Goal: Navigation & Orientation: Find specific page/section

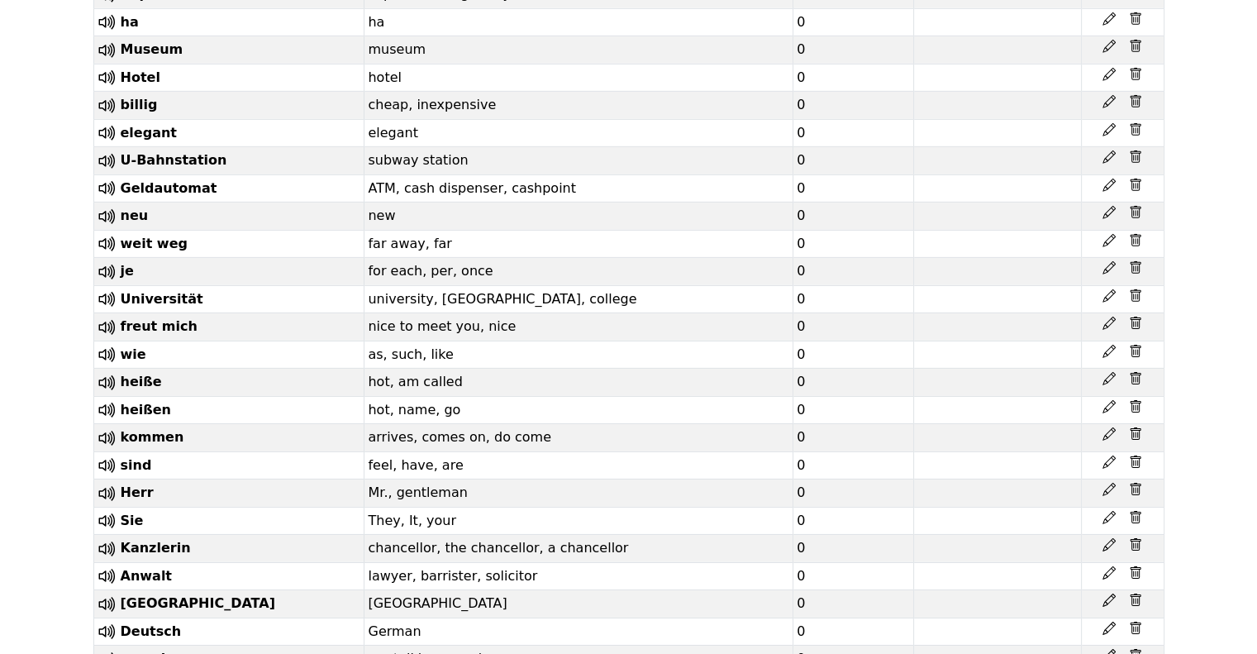
scroll to position [5826, 0]
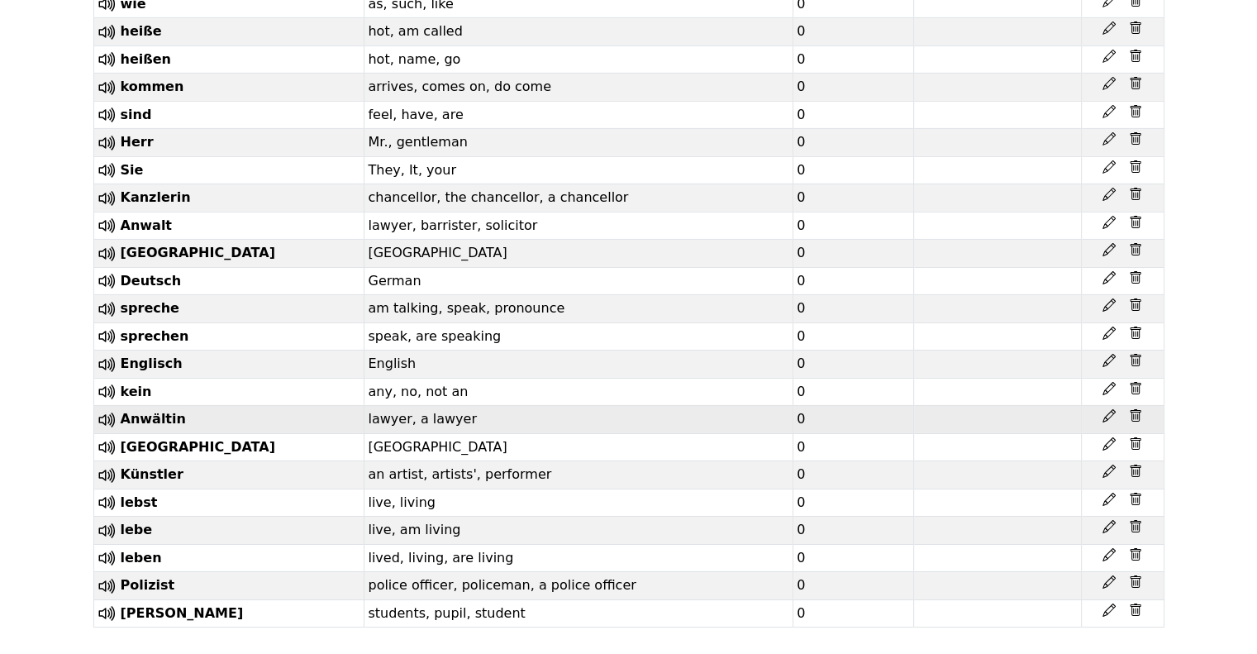
click at [666, 406] on td "lawyer, a lawyer" at bounding box center [579, 420] width 429 height 28
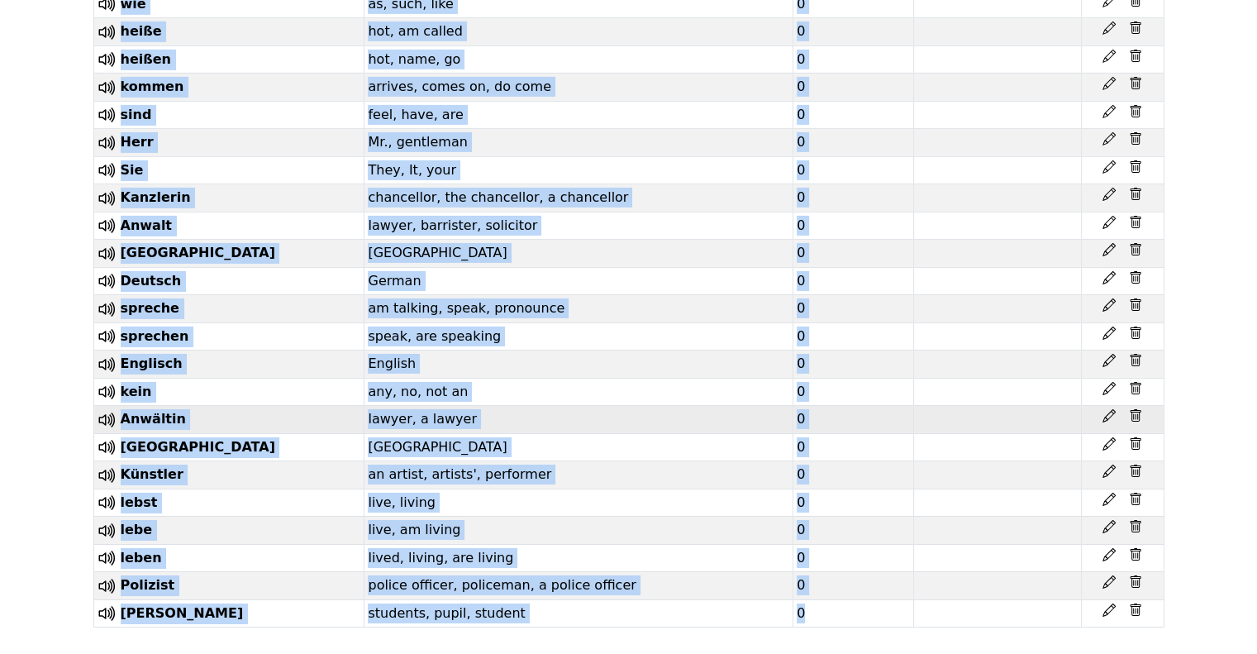
copy div "Lingo Champion Library Vocabulary Statistics 0 Free plan Settings Browser exten…"
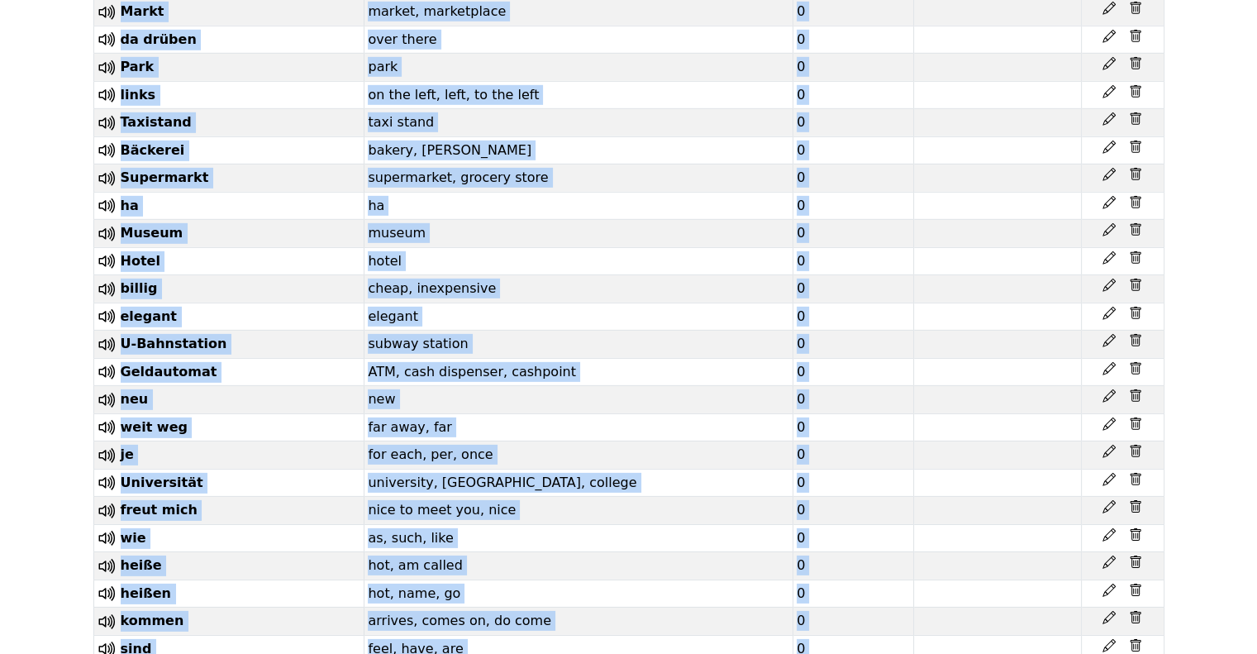
scroll to position [5000, 0]
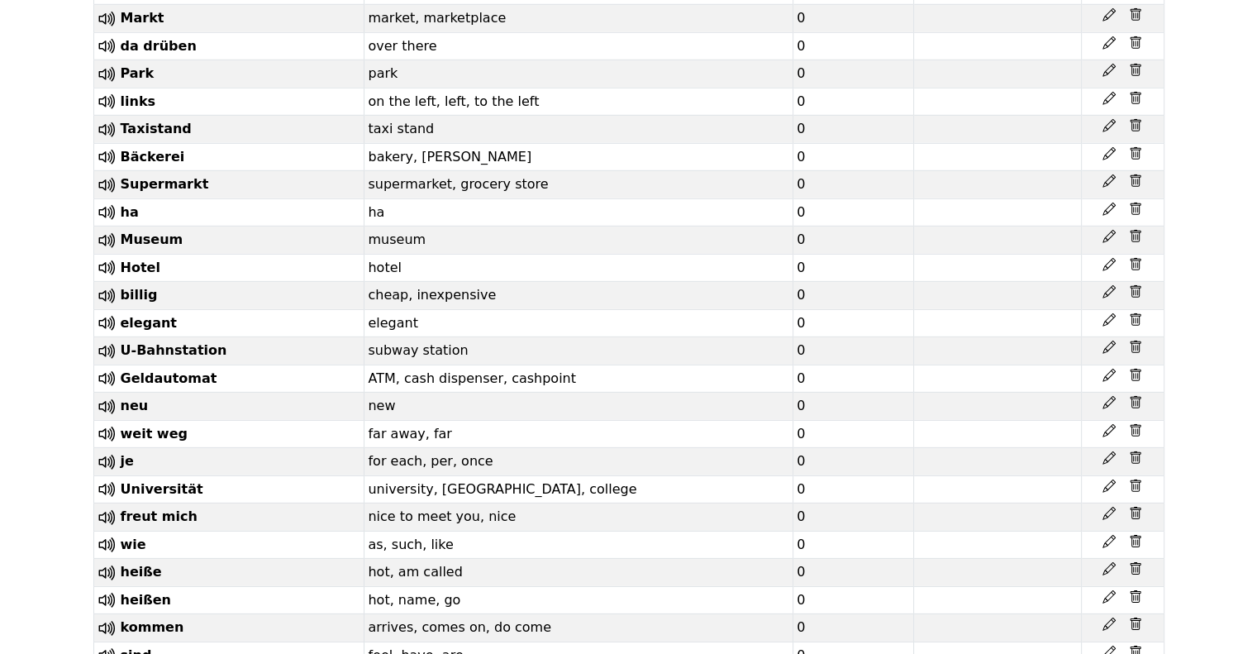
scroll to position [0, 0]
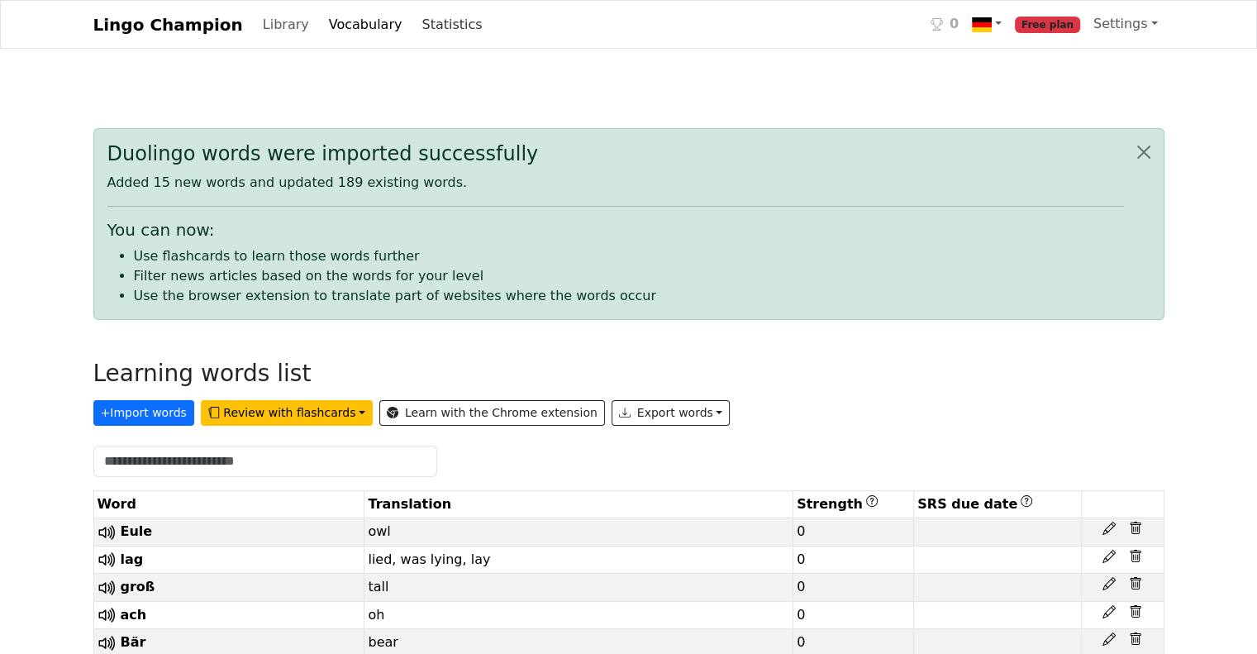
click at [415, 31] on link "Statistics" at bounding box center [452, 24] width 74 height 33
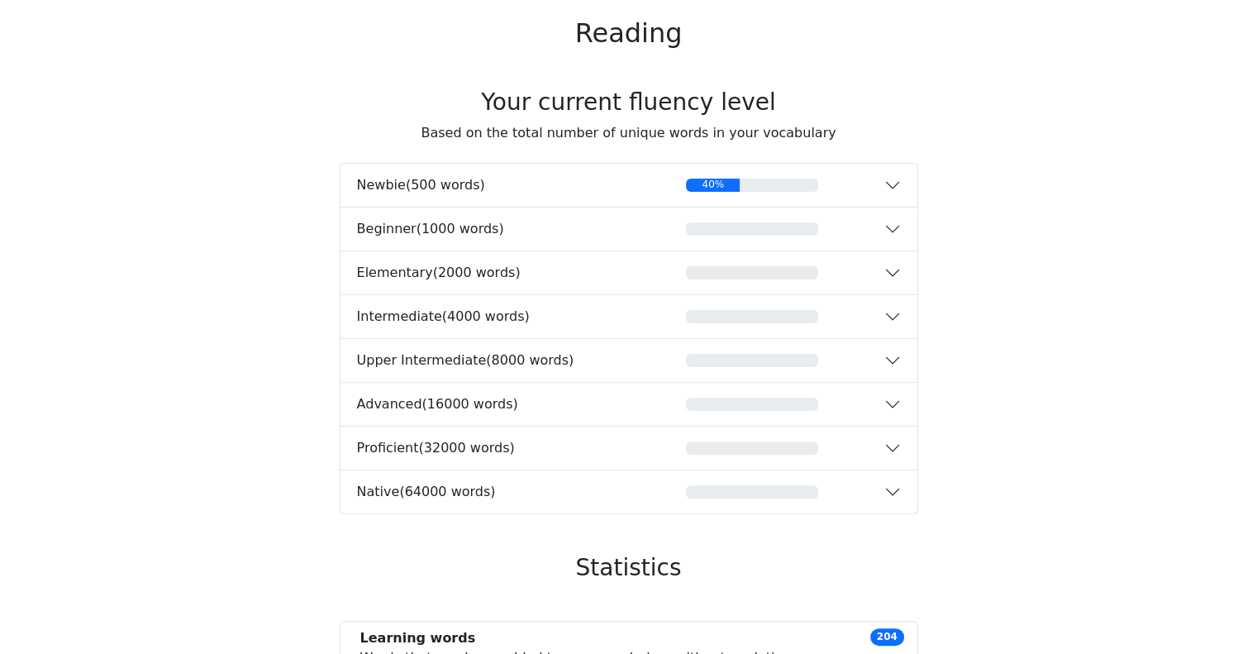
scroll to position [331, 0]
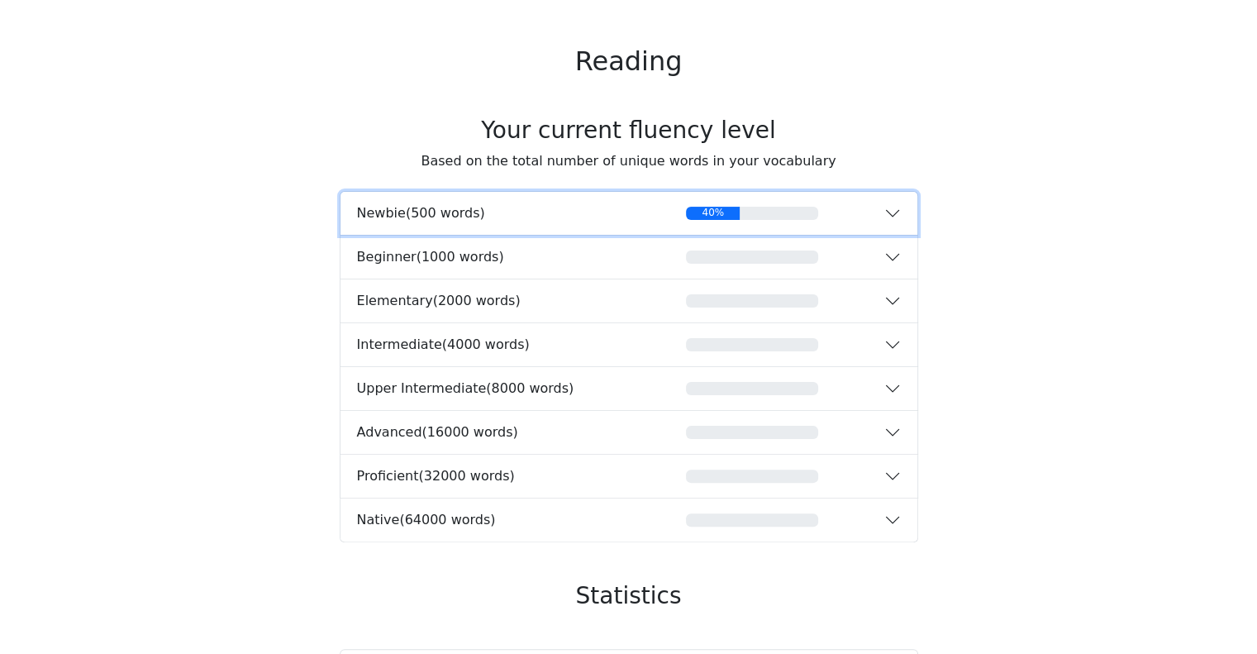
click at [798, 213] on div "40%" at bounding box center [752, 213] width 132 height 13
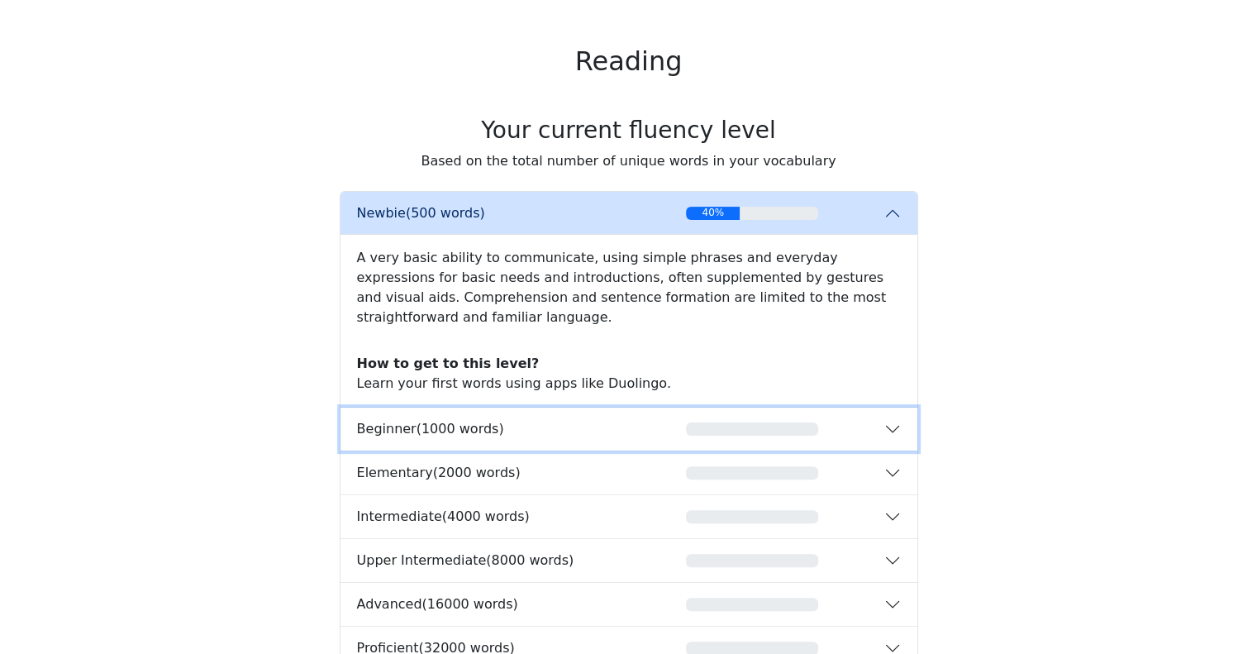
click at [666, 420] on button "Beginner ( 1000 words )" at bounding box center [629, 429] width 577 height 43
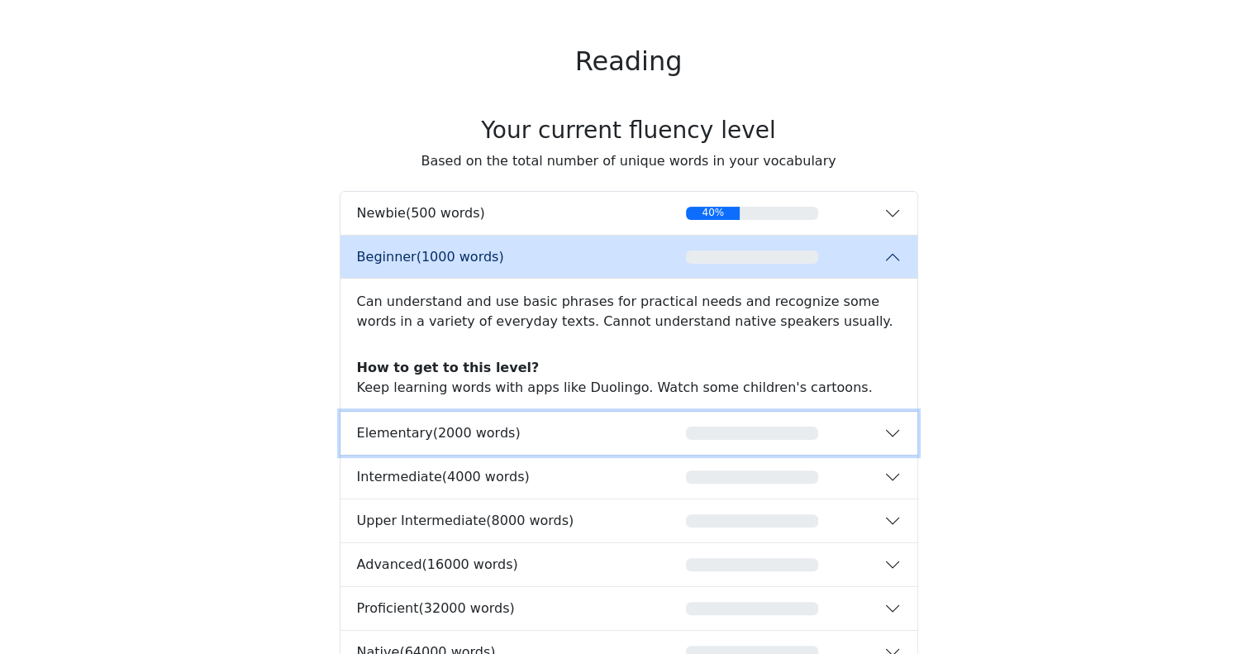
click at [650, 431] on div "button" at bounding box center [753, 433] width 264 height 13
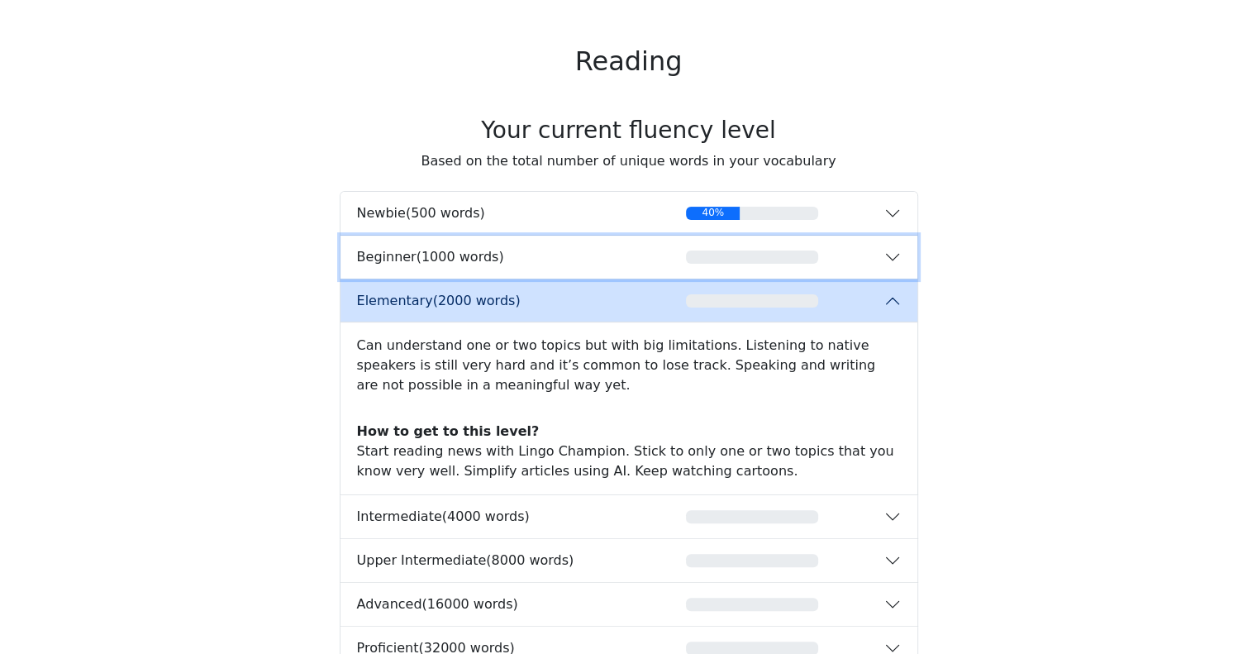
click at [606, 250] on div "Beginner ( 1000 words )" at bounding box center [489, 257] width 264 height 16
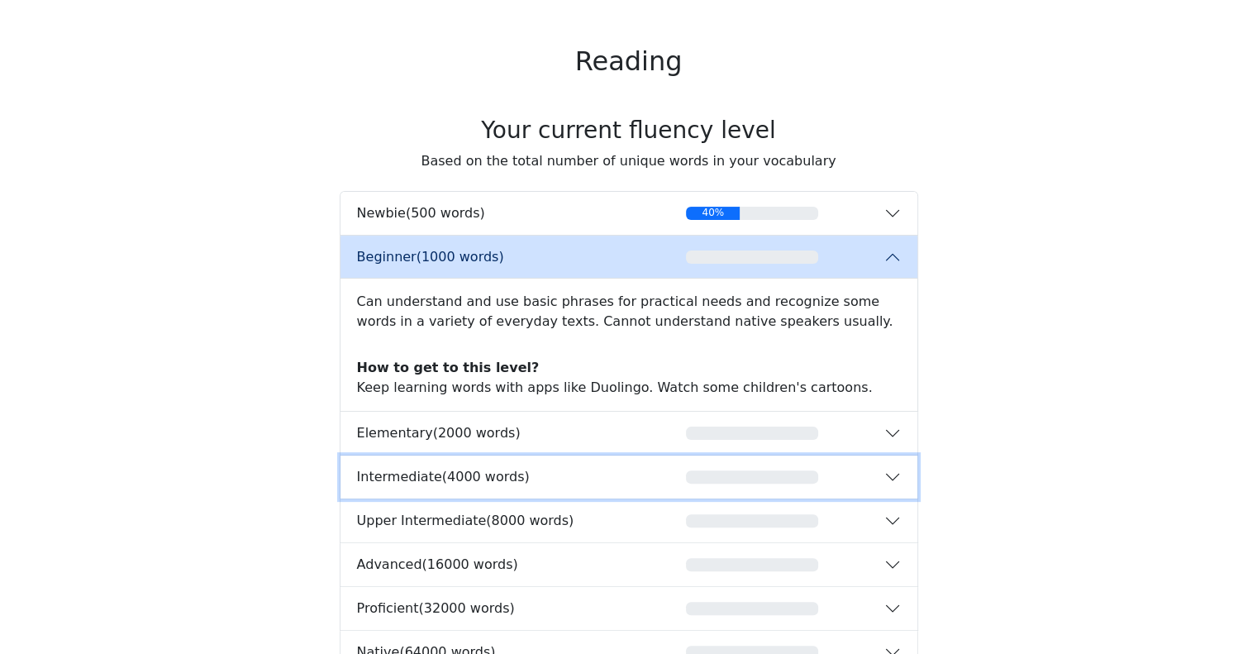
click at [668, 474] on div "button" at bounding box center [753, 476] width 264 height 13
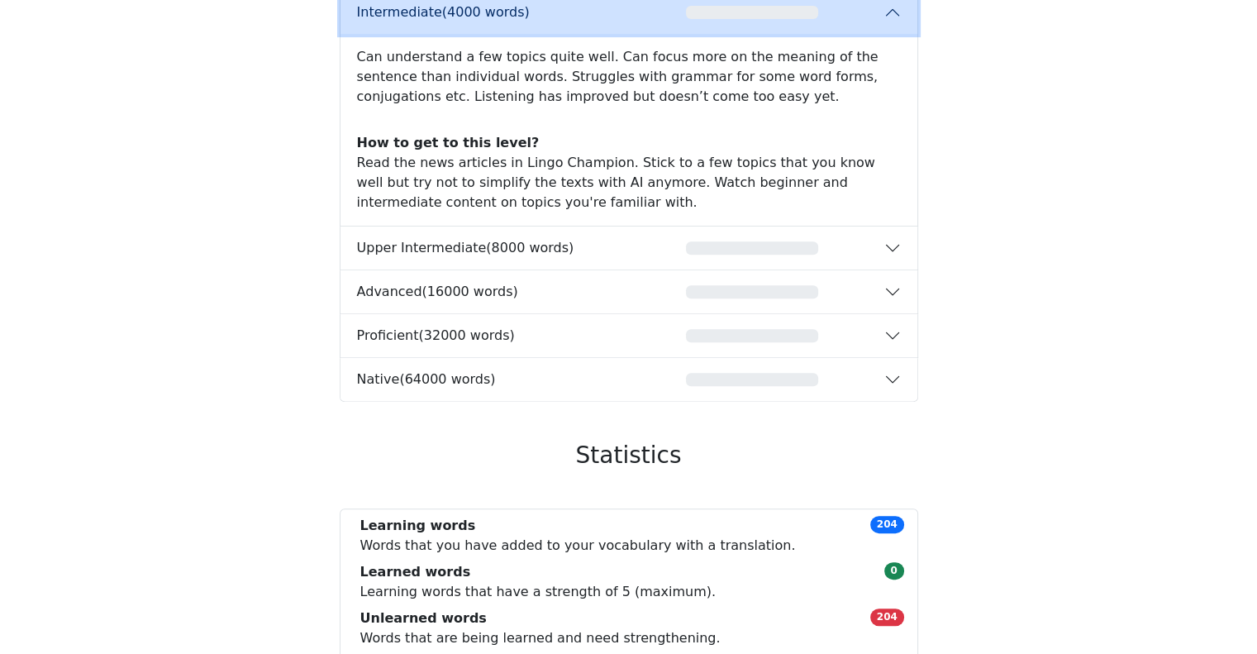
scroll to position [718, 0]
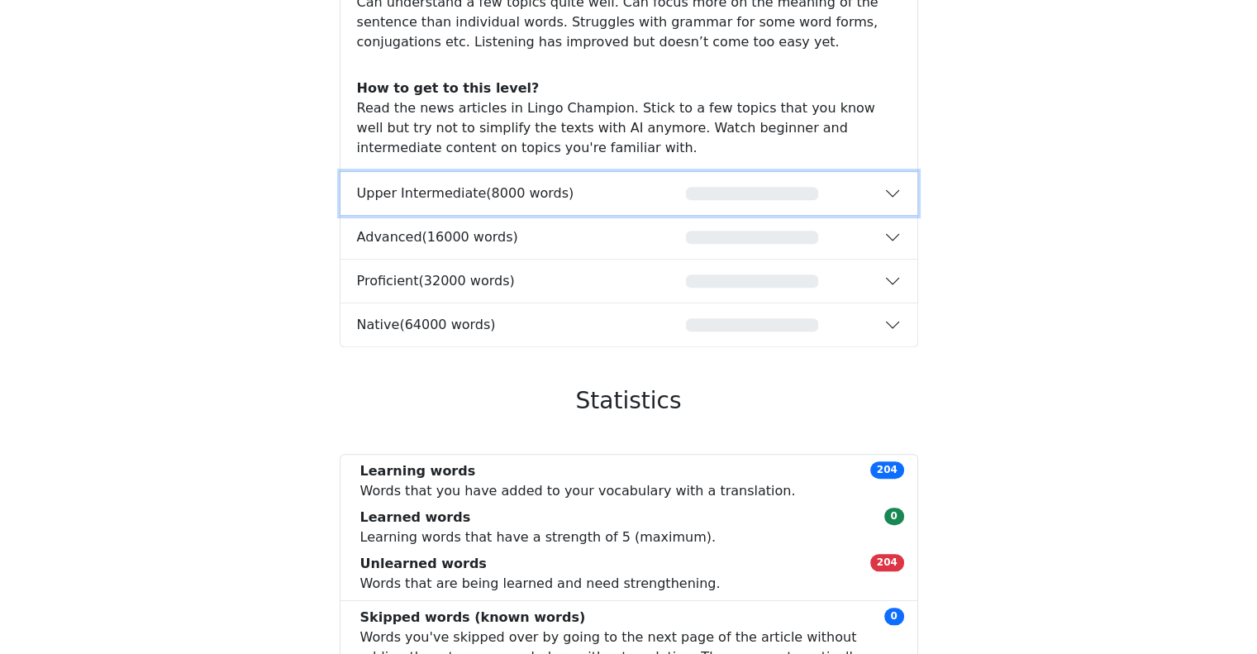
click at [655, 192] on div "button" at bounding box center [753, 193] width 264 height 13
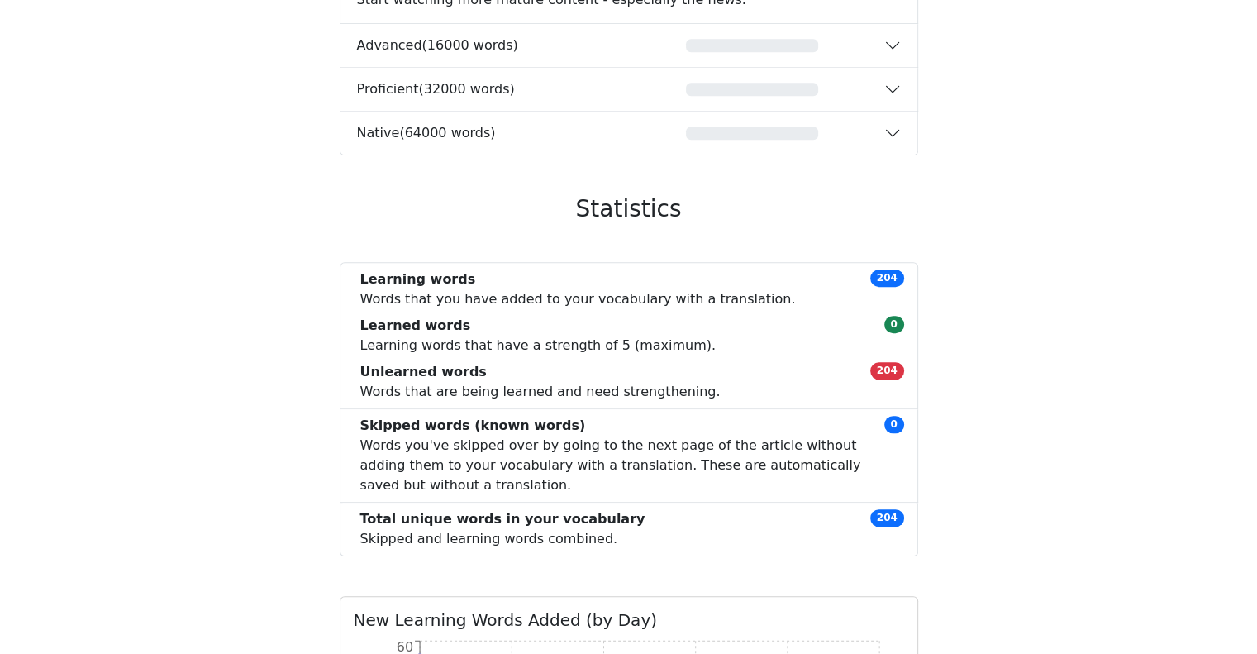
scroll to position [951, 0]
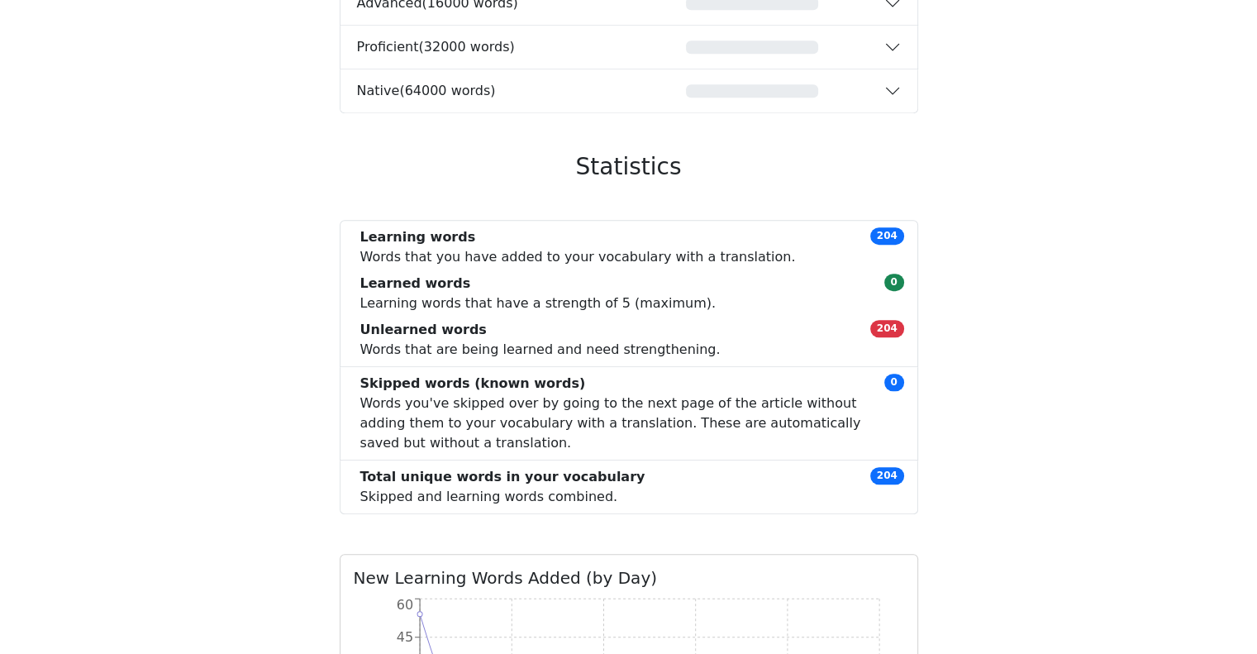
click at [688, 308] on div "Learned words Learning words that have a strength of 5 (maximum). 0" at bounding box center [629, 294] width 551 height 40
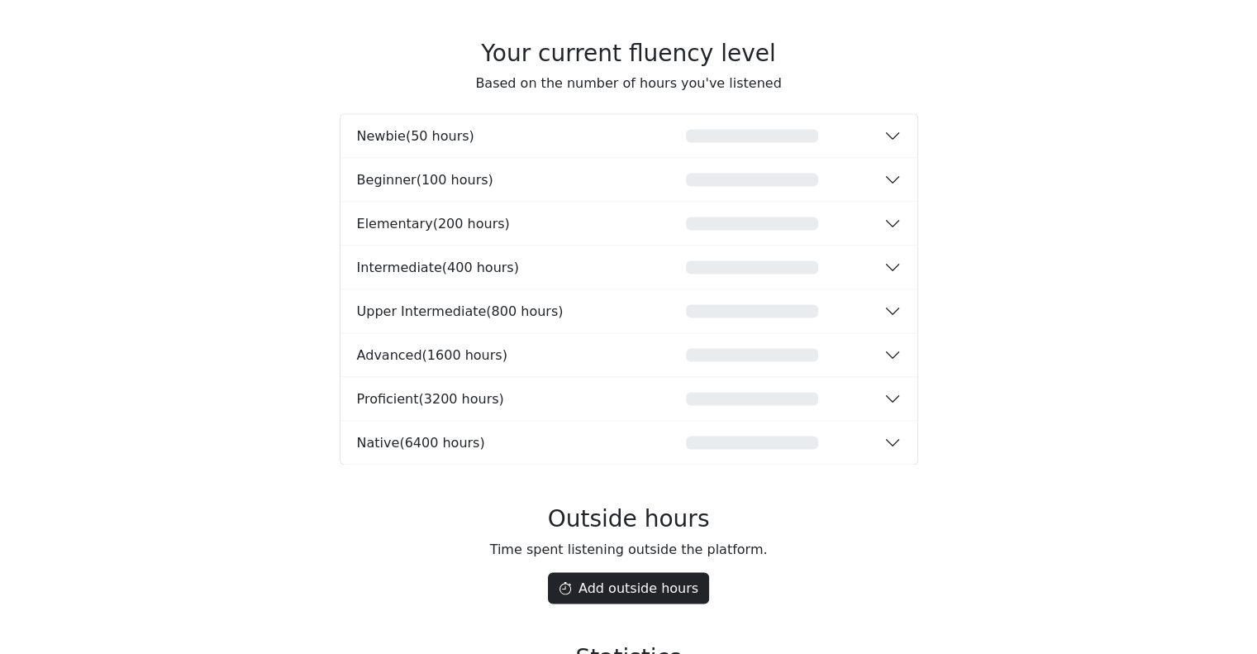
scroll to position [2500, 0]
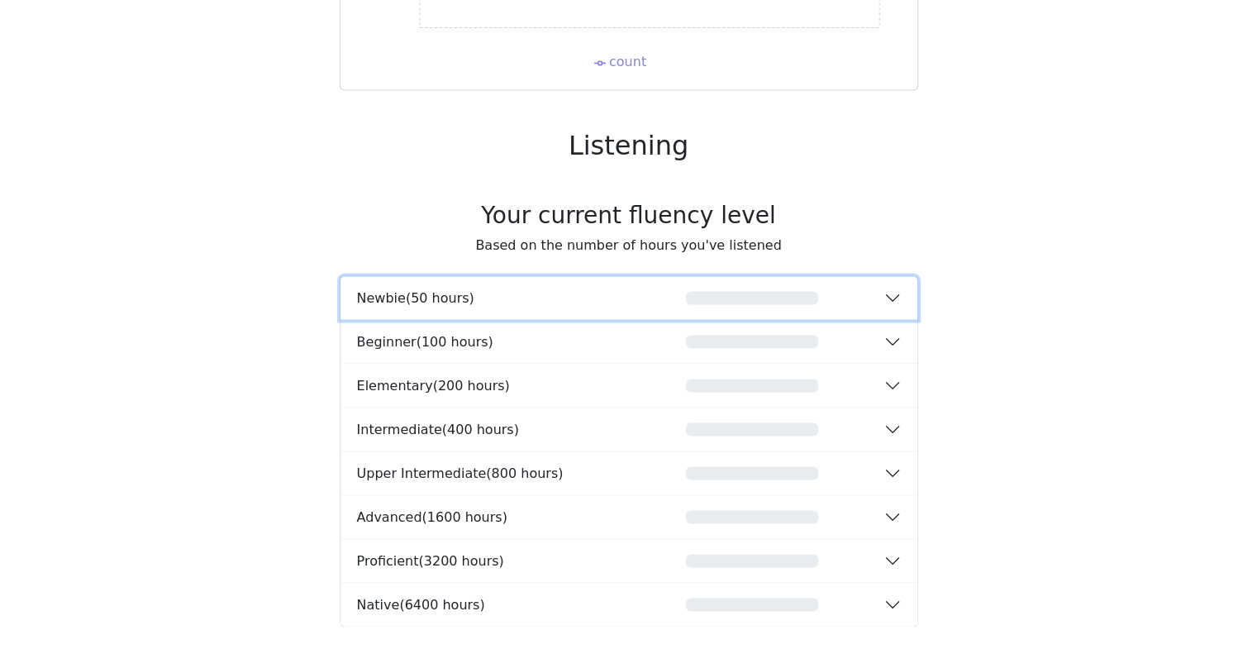
click at [846, 293] on div "0%" at bounding box center [753, 297] width 264 height 13
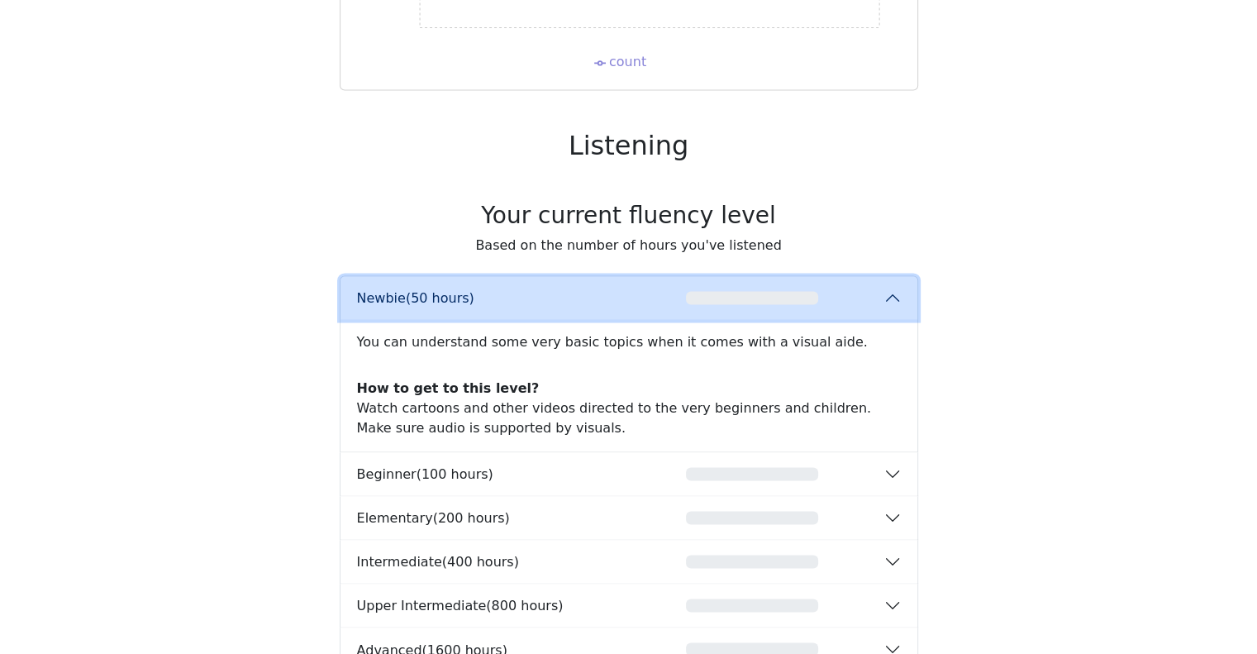
click at [832, 291] on div "0%" at bounding box center [753, 297] width 264 height 13
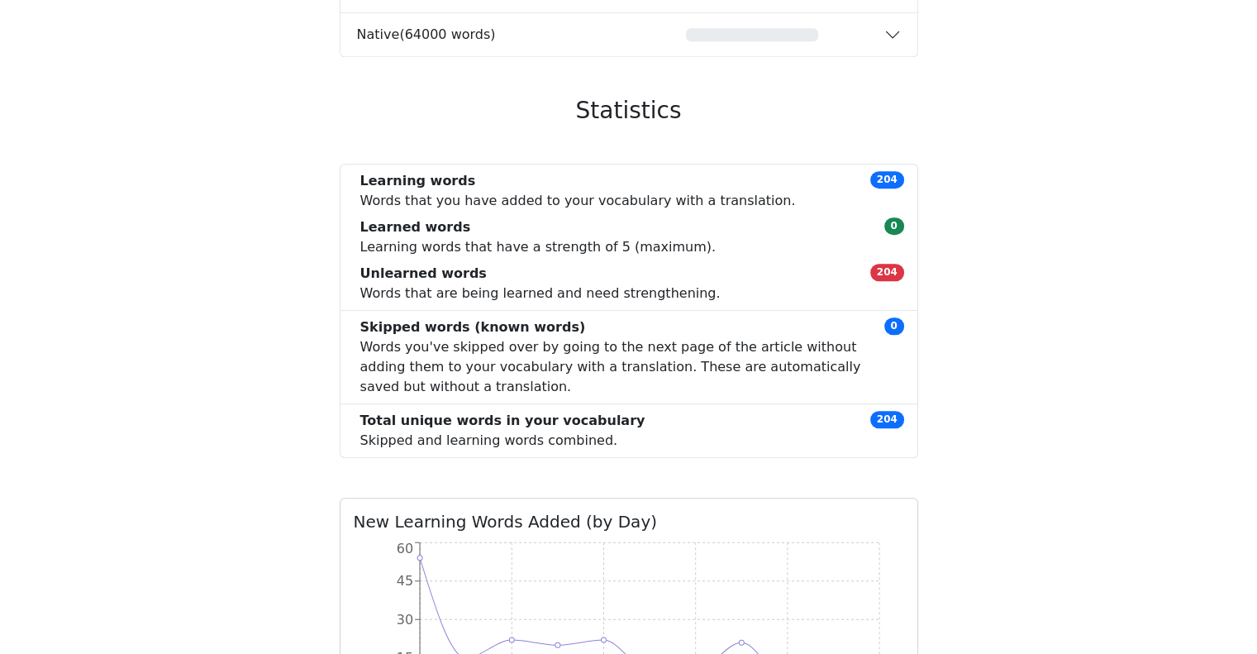
scroll to position [0, 0]
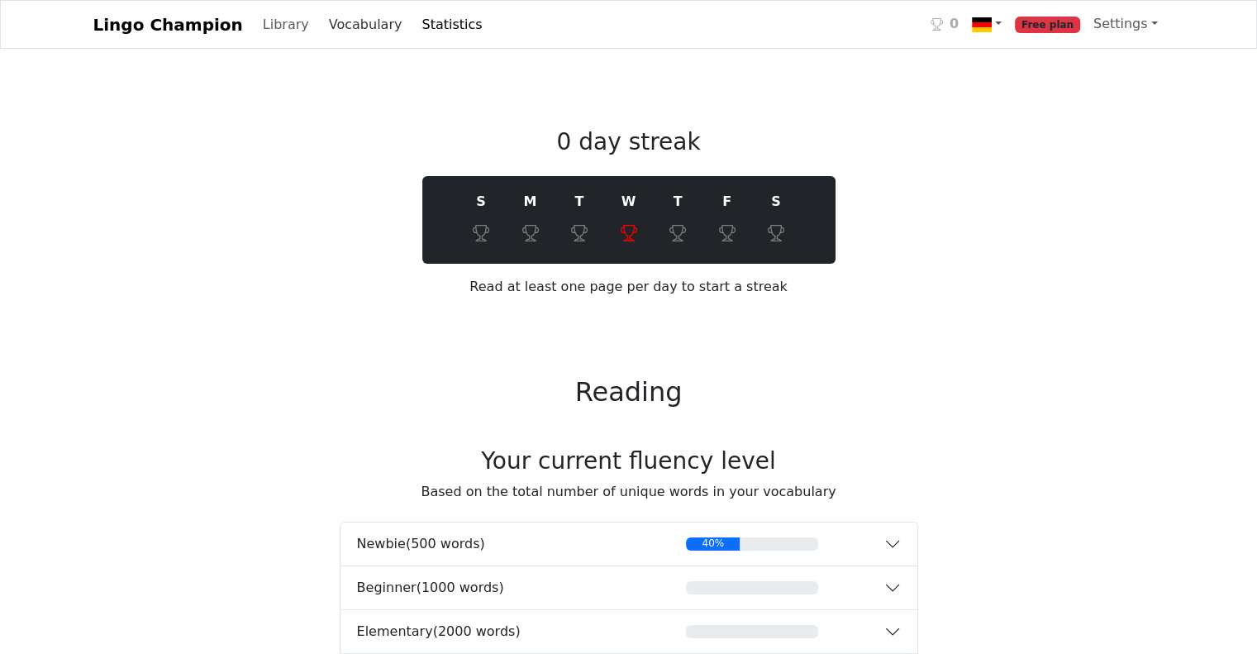
click at [342, 32] on link "Vocabulary" at bounding box center [365, 24] width 87 height 33
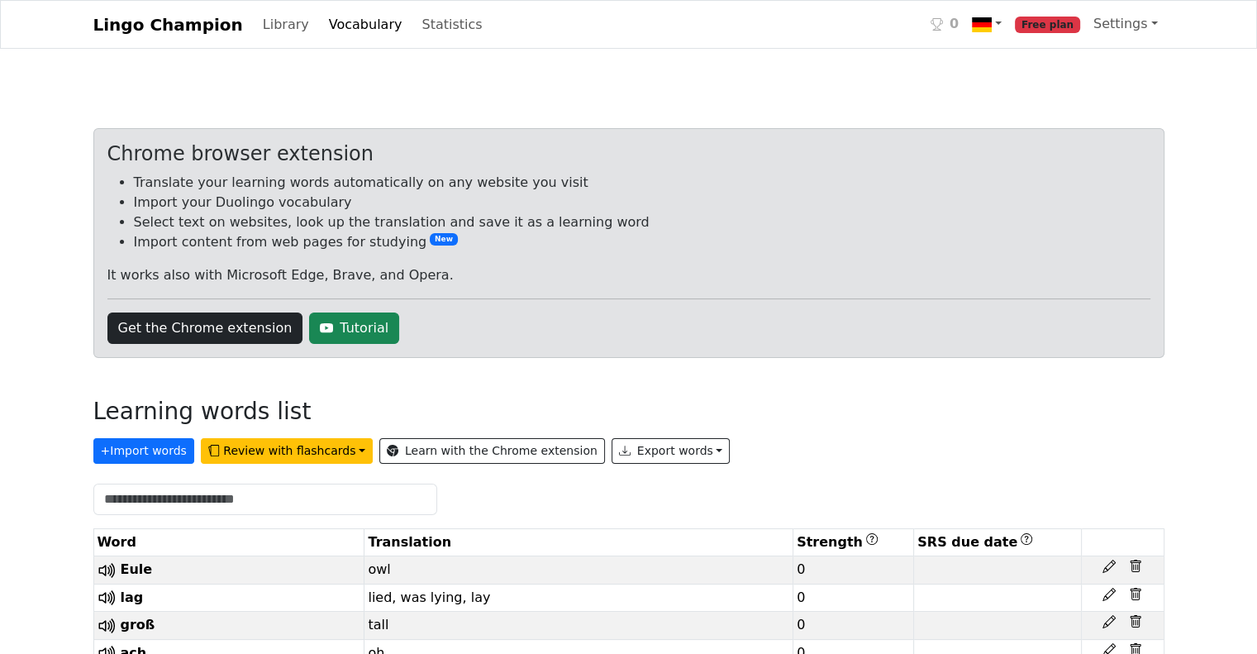
click at [225, 26] on div "Lingo Champion Library Vocabulary Statistics 0 Free plan Settings Browser exten…" at bounding box center [628, 24] width 1091 height 34
click at [272, 25] on link "Library" at bounding box center [286, 24] width 60 height 33
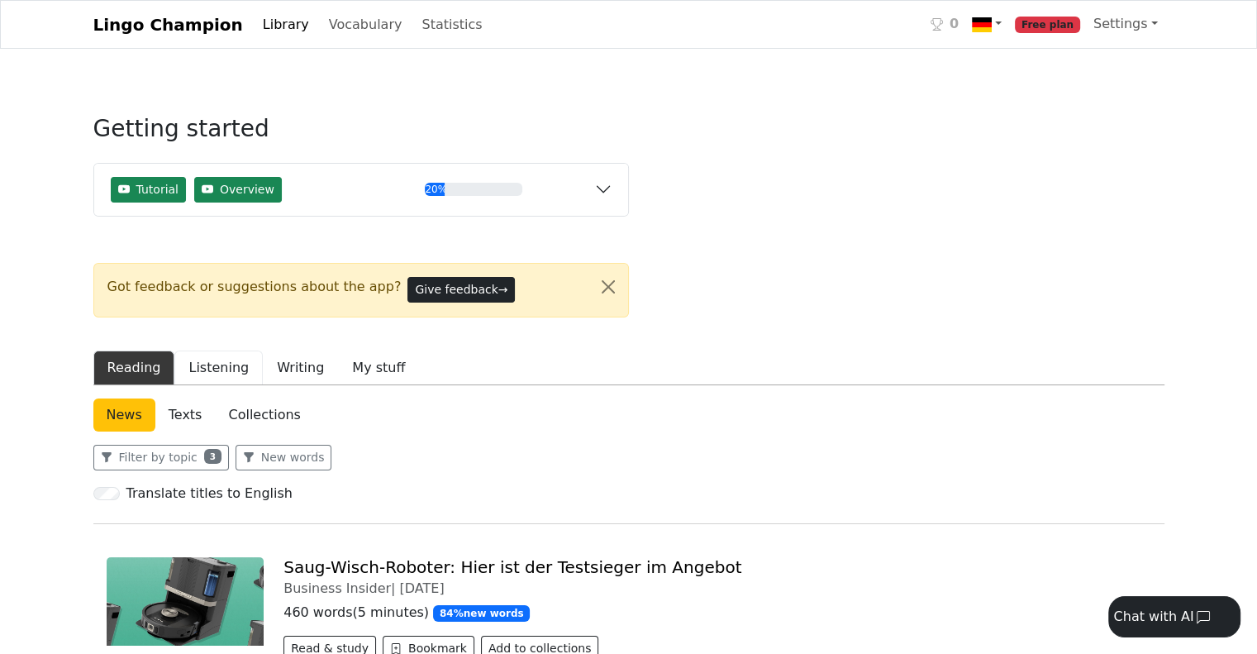
click at [223, 367] on button "Listening" at bounding box center [218, 367] width 88 height 35
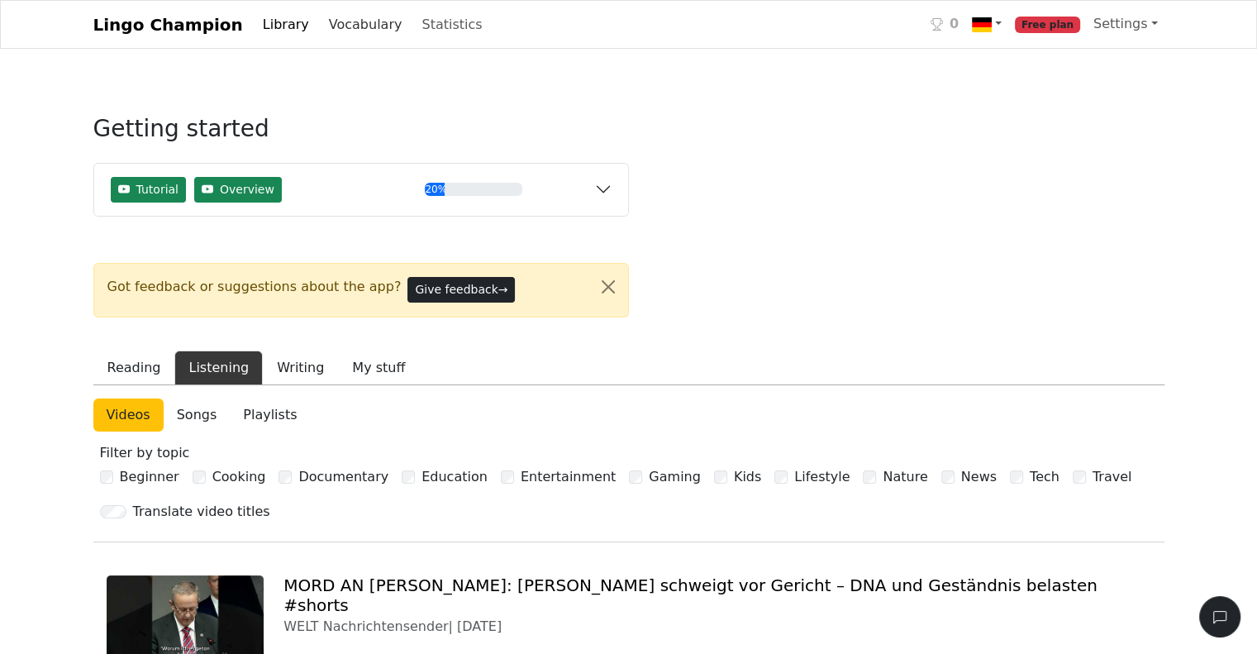
click at [331, 29] on link "Vocabulary" at bounding box center [365, 24] width 87 height 33
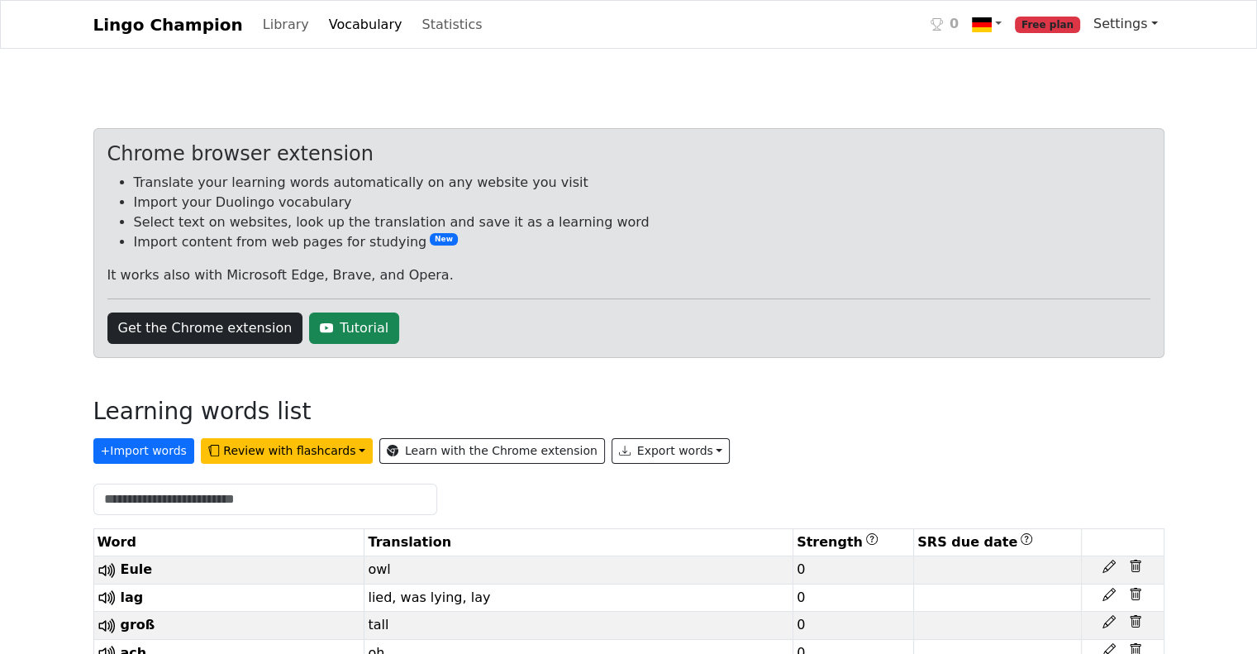
click at [1137, 28] on link "Settings" at bounding box center [1126, 23] width 78 height 33
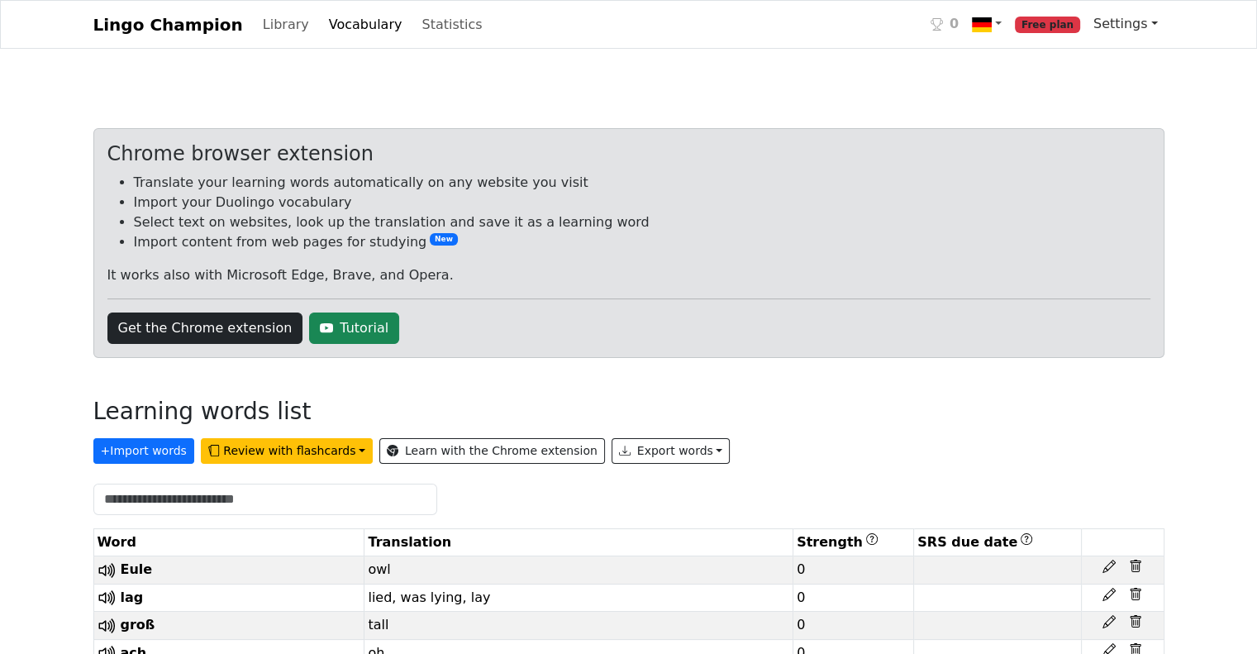
click at [1145, 32] on link "Settings" at bounding box center [1126, 23] width 78 height 33
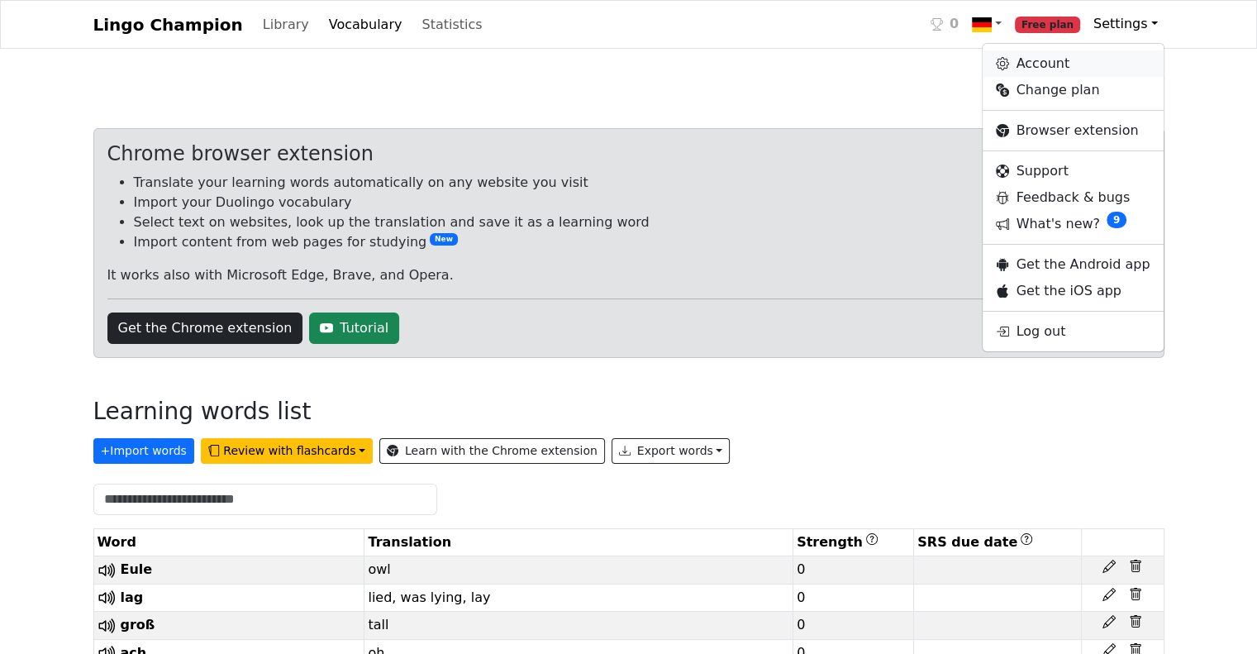
click at [1081, 63] on link "Account" at bounding box center [1073, 63] width 180 height 26
select select "**********"
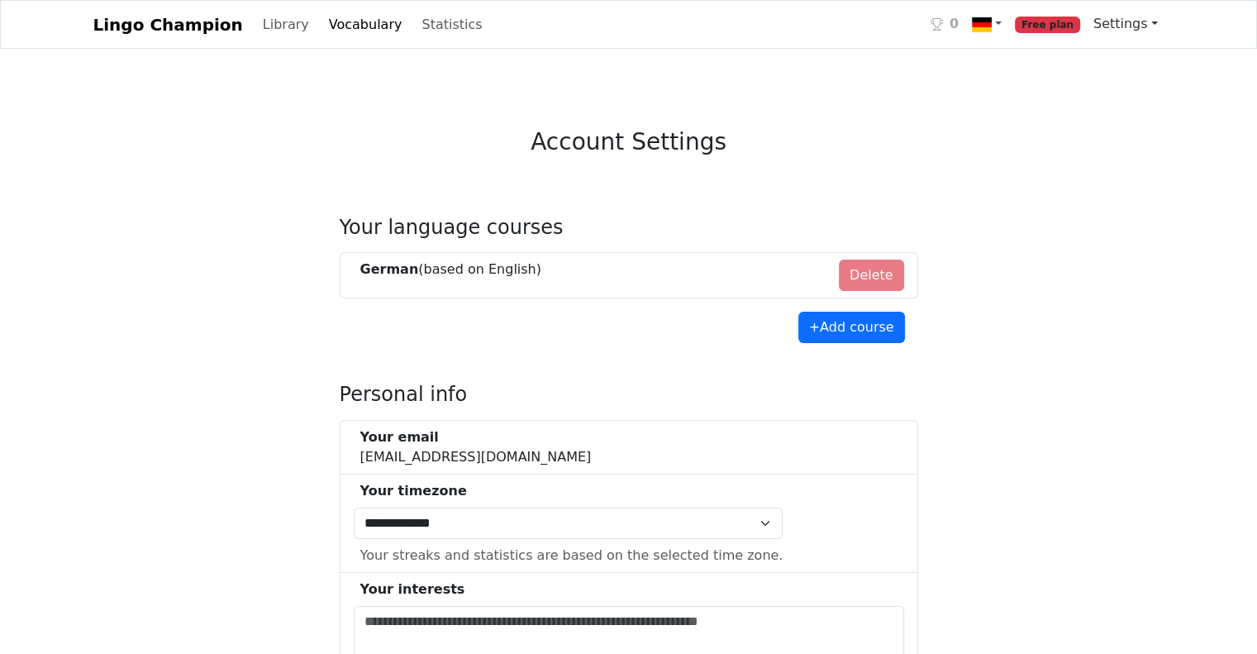
click at [1137, 39] on link "Settings" at bounding box center [1126, 23] width 78 height 33
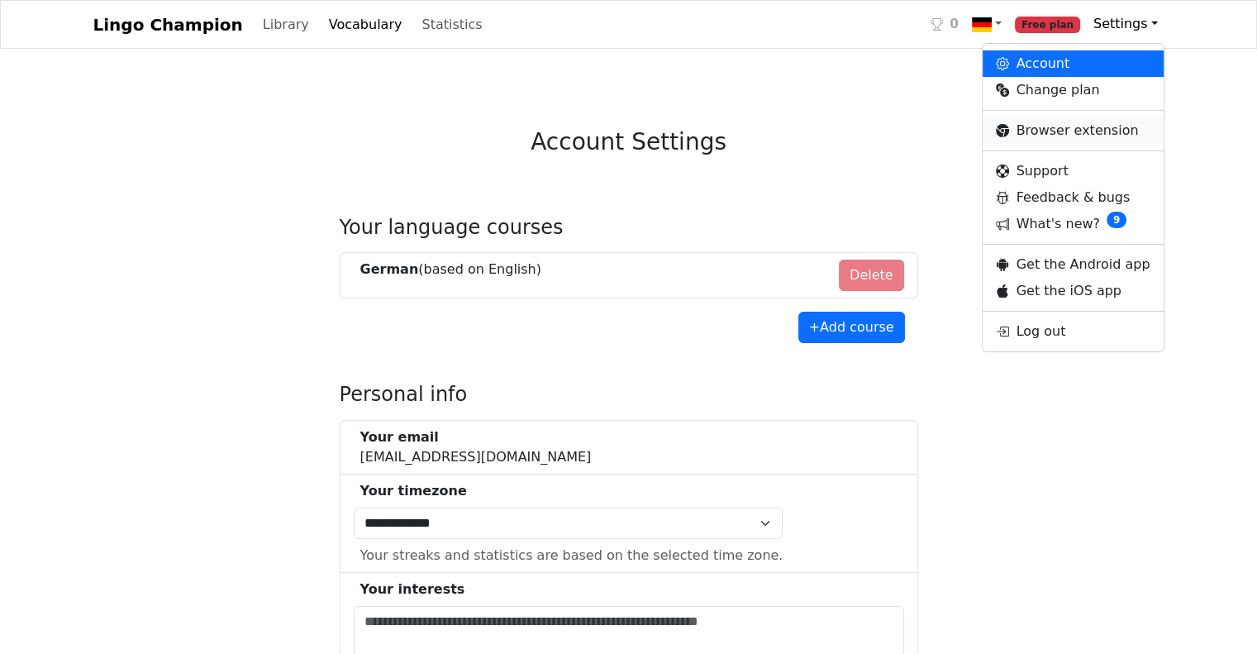
click at [1086, 128] on link "Browser extension" at bounding box center [1073, 130] width 180 height 26
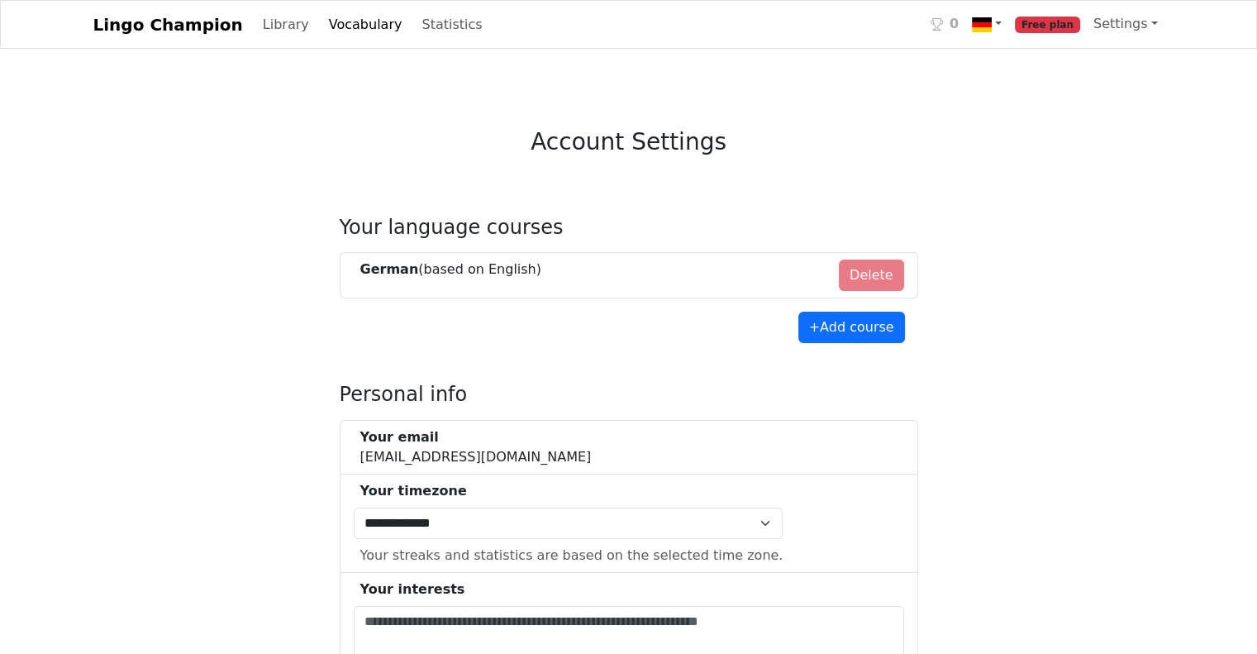
click at [377, 31] on div "Library Vocabulary Statistics" at bounding box center [376, 24] width 240 height 33
click at [415, 30] on link "Statistics" at bounding box center [452, 24] width 74 height 33
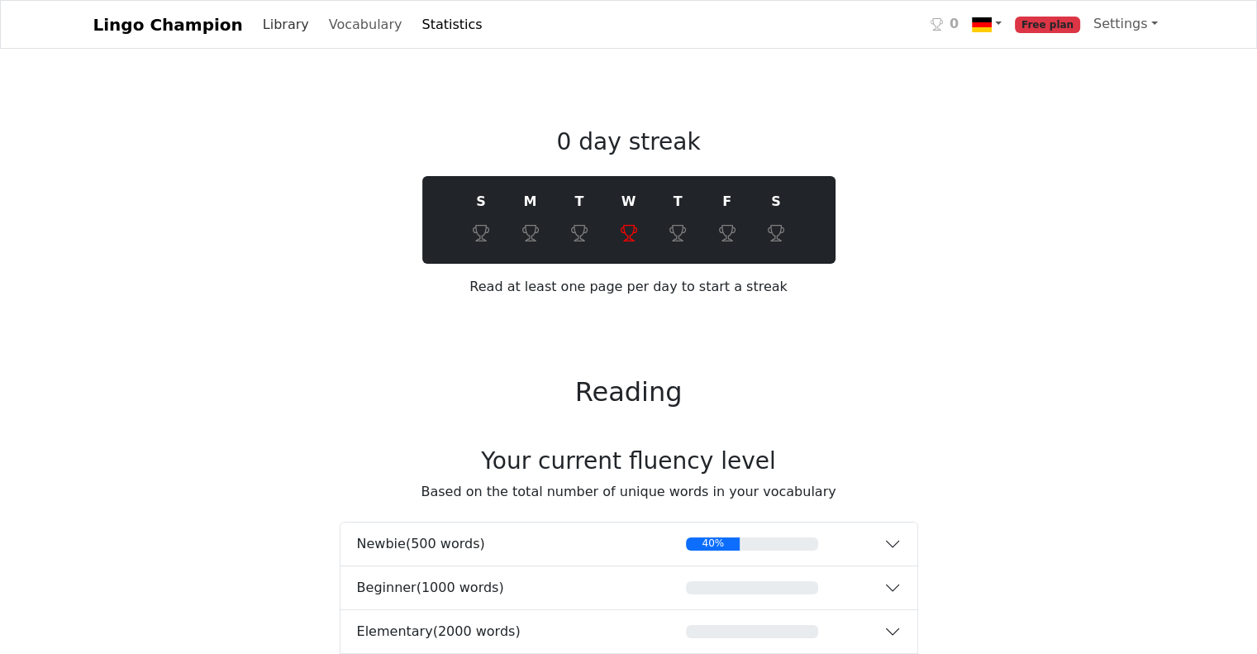
click at [259, 29] on link "Library" at bounding box center [286, 24] width 60 height 33
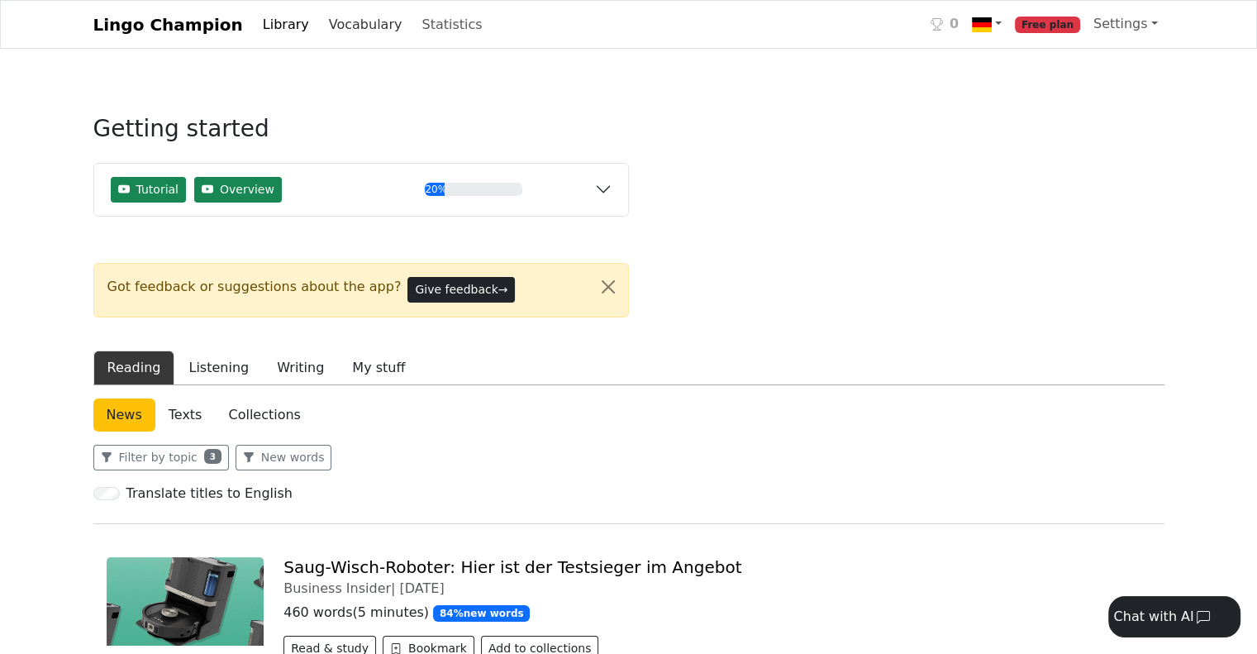
click at [322, 36] on link "Vocabulary" at bounding box center [365, 24] width 87 height 33
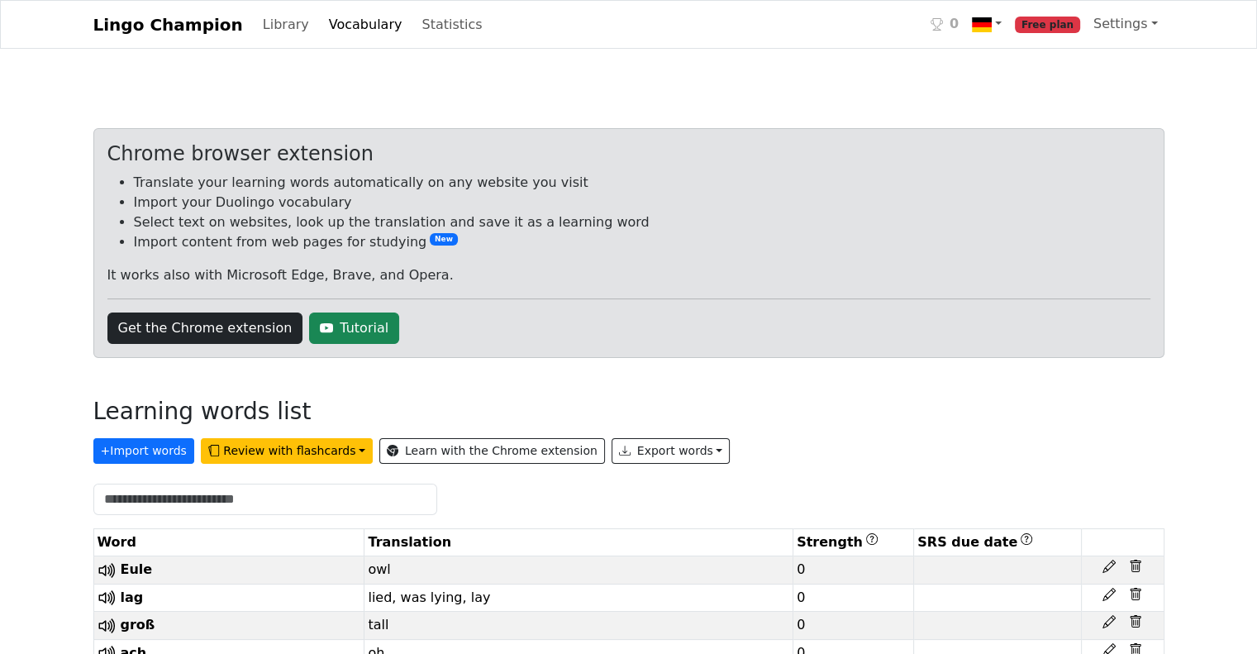
click at [171, 17] on link "Lingo Champion" at bounding box center [168, 24] width 150 height 33
click at [348, 31] on link "Vocabulary" at bounding box center [365, 24] width 87 height 33
